Goal: Task Accomplishment & Management: Use online tool/utility

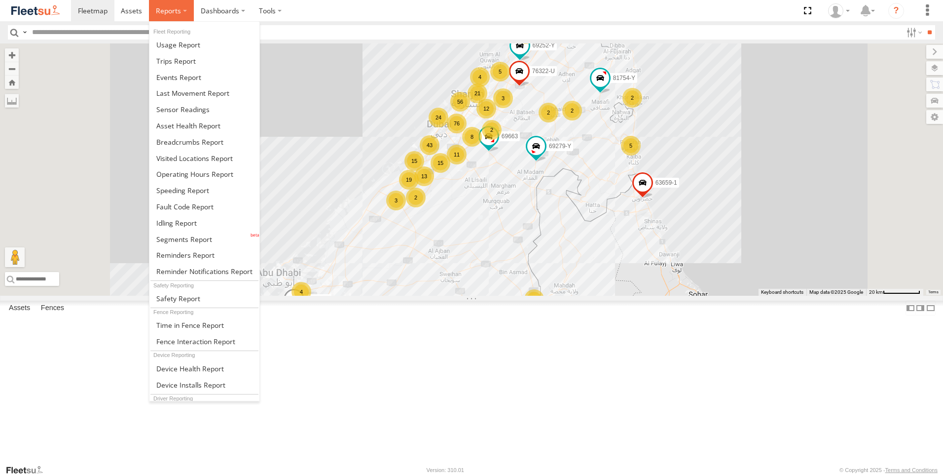
click at [191, 6] on label at bounding box center [171, 10] width 45 height 21
click at [212, 74] on link at bounding box center [204, 77] width 110 height 16
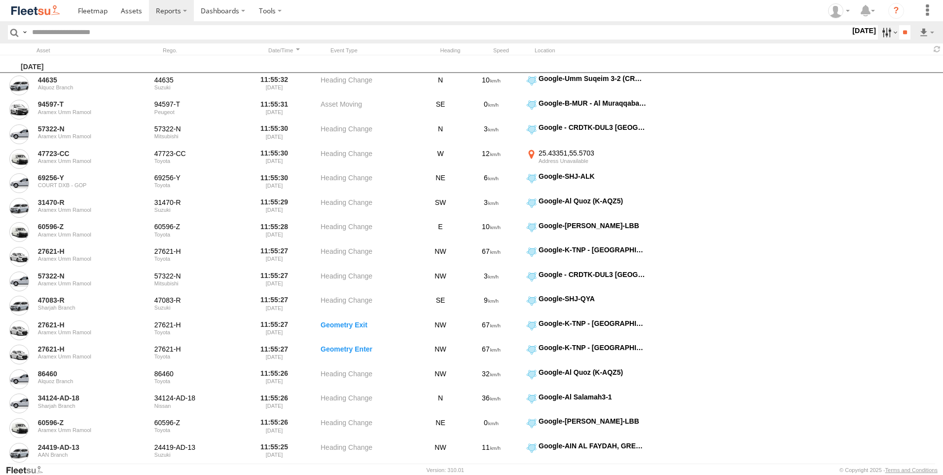
click at [883, 32] on label at bounding box center [888, 32] width 21 height 14
click at [0, 0] on label at bounding box center [0, 0] width 0 height 0
click at [0, 0] on span "AAN Branch" at bounding box center [0, 0] width 0 height 0
click at [0, 0] on span "Alquoz Branch" at bounding box center [0, 0] width 0 height 0
click at [0, 0] on span "Aramex Mofaic branch-[GEOGRAPHIC_DATA]" at bounding box center [0, 0] width 0 height 0
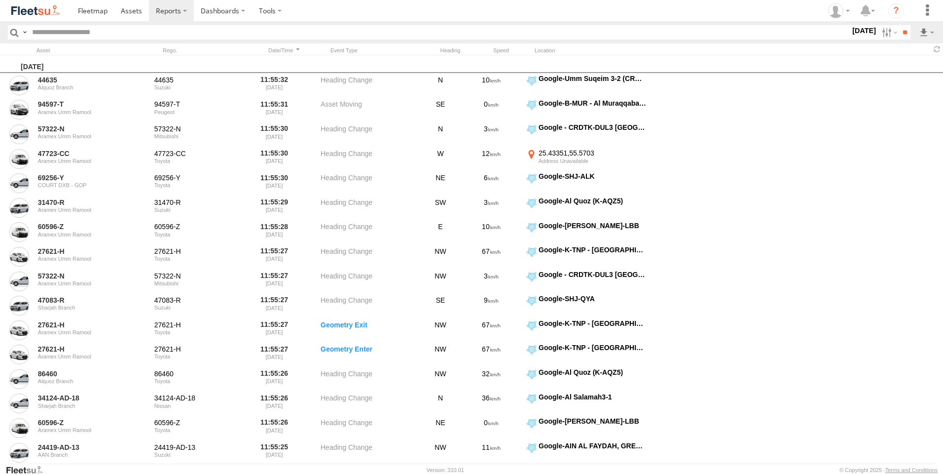
click at [0, 0] on span "Aramex Umm Ramool" at bounding box center [0, 0] width 0 height 0
click at [0, 0] on span "COURT DXB - GOP" at bounding box center [0, 0] width 0 height 0
click at [0, 0] on span "RAK Branch" at bounding box center [0, 0] width 0 height 0
click at [0, 0] on span "Sharjah Branch" at bounding box center [0, 0] width 0 height 0
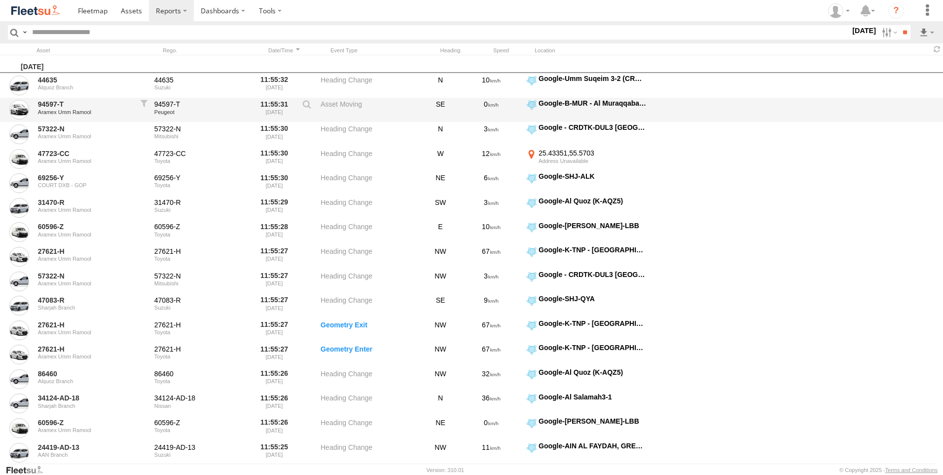
drag, startPoint x: 903, startPoint y: 35, endPoint x: 875, endPoint y: 100, distance: 70.7
click at [903, 35] on input "**" at bounding box center [904, 32] width 11 height 14
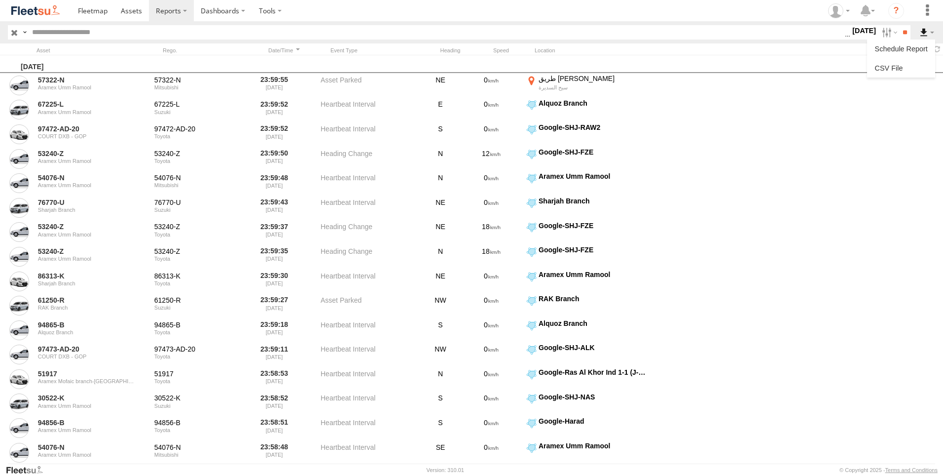
click at [927, 32] on label at bounding box center [927, 32] width 17 height 14
click at [901, 68] on link at bounding box center [901, 68] width 60 height 15
click at [459, 37] on input "text" at bounding box center [436, 32] width 817 height 14
